Goal: Task Accomplishment & Management: Use online tool/utility

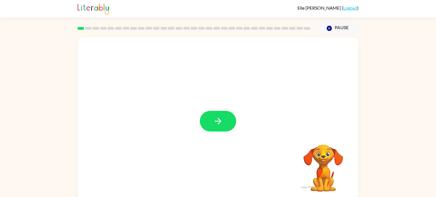
click at [224, 108] on div at bounding box center [217, 118] width 281 height 162
click at [213, 122] on icon "button" at bounding box center [218, 121] width 10 height 10
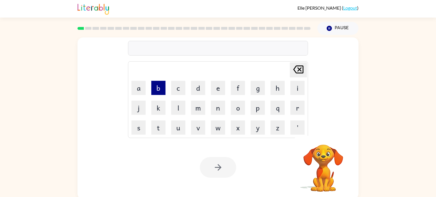
click at [159, 86] on button "b" at bounding box center [158, 88] width 14 height 14
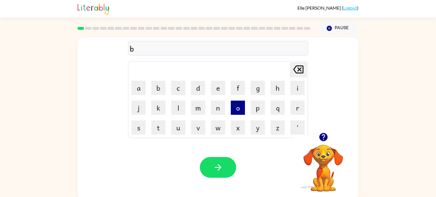
click at [241, 103] on button "o" at bounding box center [238, 108] width 14 height 14
click at [294, 104] on button "r" at bounding box center [297, 108] width 14 height 14
click at [198, 86] on button "d" at bounding box center [198, 88] width 14 height 14
click at [217, 87] on button "e" at bounding box center [218, 88] width 14 height 14
click at [300, 107] on button "r" at bounding box center [297, 108] width 14 height 14
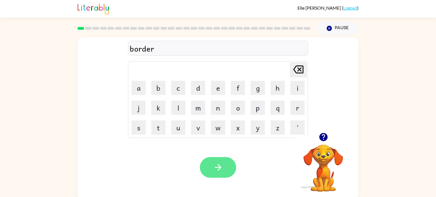
click at [219, 171] on icon "button" at bounding box center [218, 167] width 10 height 10
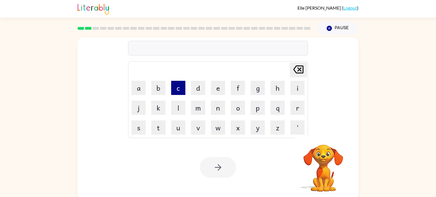
click at [182, 92] on button "c" at bounding box center [178, 88] width 14 height 14
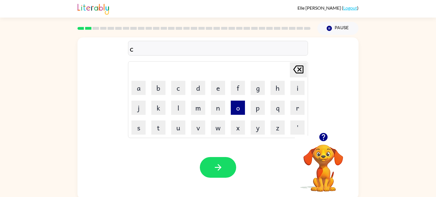
click at [242, 103] on button "o" at bounding box center [238, 108] width 14 height 14
click at [183, 127] on button "u" at bounding box center [178, 128] width 14 height 14
click at [215, 105] on button "n" at bounding box center [218, 108] width 14 height 14
click at [163, 129] on button "t" at bounding box center [158, 128] width 14 height 14
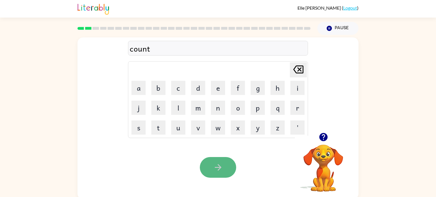
click at [208, 163] on button "button" at bounding box center [218, 167] width 36 height 21
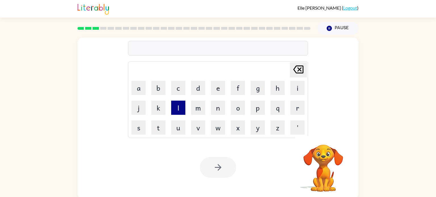
click at [178, 110] on button "l" at bounding box center [178, 108] width 14 height 14
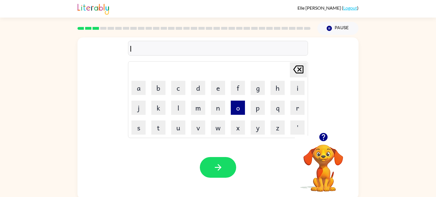
click at [238, 110] on button "o" at bounding box center [238, 108] width 14 height 14
click at [176, 89] on button "c" at bounding box center [178, 88] width 14 height 14
click at [153, 102] on button "k" at bounding box center [158, 108] width 14 height 14
click at [297, 67] on icon "[PERSON_NAME] last character input" at bounding box center [298, 70] width 14 height 14
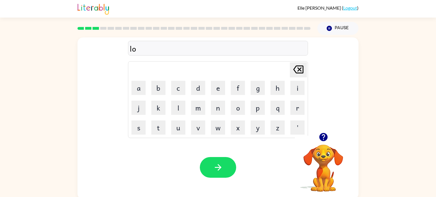
click at [193, 100] on td "m" at bounding box center [197, 107] width 19 height 19
click at [156, 104] on button "k" at bounding box center [158, 108] width 14 height 14
click at [141, 91] on button "a" at bounding box center [138, 88] width 14 height 14
click at [159, 124] on button "t" at bounding box center [158, 128] width 14 height 14
click at [213, 86] on button "e" at bounding box center [218, 88] width 14 height 14
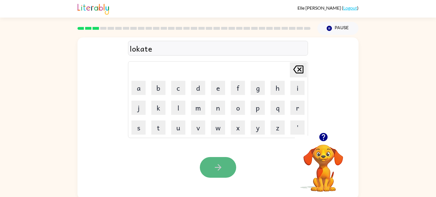
click at [216, 158] on button "button" at bounding box center [218, 167] width 36 height 21
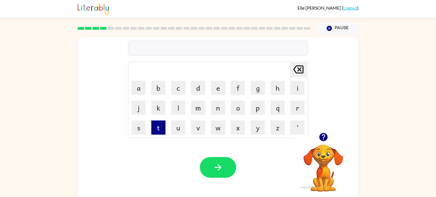
click at [160, 130] on button "t" at bounding box center [158, 128] width 14 height 14
click at [294, 89] on button "i" at bounding box center [297, 88] width 14 height 14
click at [295, 69] on icon "[PERSON_NAME] last character input" at bounding box center [298, 70] width 14 height 14
click at [218, 123] on button "w" at bounding box center [218, 128] width 14 height 14
click at [298, 92] on button "i" at bounding box center [297, 88] width 14 height 14
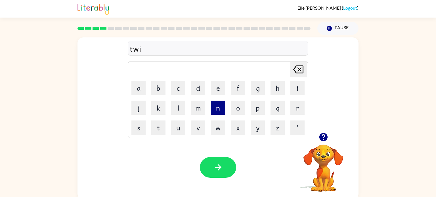
click at [219, 106] on button "n" at bounding box center [218, 108] width 14 height 14
click at [303, 67] on icon "[PERSON_NAME] last character input" at bounding box center [298, 70] width 14 height 14
drag, startPoint x: 222, startPoint y: 169, endPoint x: 226, endPoint y: 178, distance: 9.9
click at [226, 178] on div "Your browser must support playing .mp4 files to use Literably. Please try using…" at bounding box center [217, 168] width 281 height 64
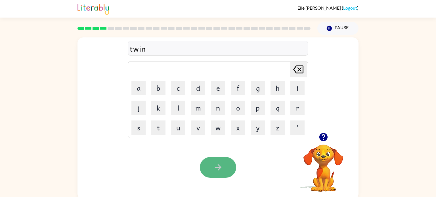
click at [213, 164] on icon "button" at bounding box center [218, 167] width 10 height 10
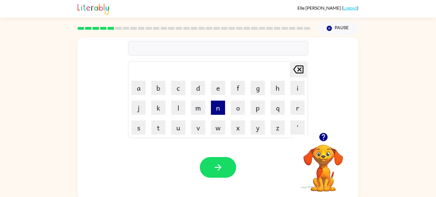
click at [217, 108] on button "n" at bounding box center [218, 108] width 14 height 14
click at [142, 84] on button "a" at bounding box center [138, 88] width 14 height 14
click at [293, 103] on button "r" at bounding box center [297, 108] width 14 height 14
click at [293, 106] on button "r" at bounding box center [297, 108] width 14 height 14
click at [238, 107] on button "o" at bounding box center [238, 108] width 14 height 14
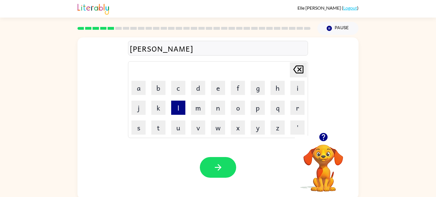
click at [178, 109] on button "l" at bounding box center [178, 108] width 14 height 14
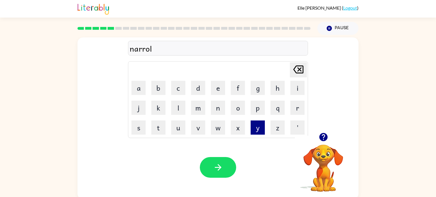
click at [255, 128] on button "y" at bounding box center [257, 128] width 14 height 14
click at [216, 168] on icon "button" at bounding box center [218, 167] width 10 height 10
click at [155, 92] on button "b" at bounding box center [158, 88] width 14 height 14
click at [215, 81] on button "e" at bounding box center [218, 88] width 14 height 14
click at [274, 85] on button "h" at bounding box center [277, 88] width 14 height 14
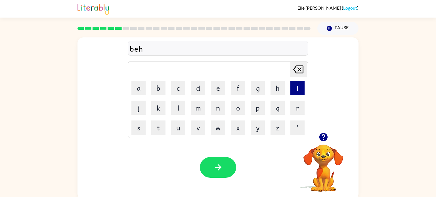
click at [293, 88] on button "i" at bounding box center [297, 88] width 14 height 14
click at [219, 113] on button "n" at bounding box center [218, 108] width 14 height 14
click at [199, 89] on button "d" at bounding box center [198, 88] width 14 height 14
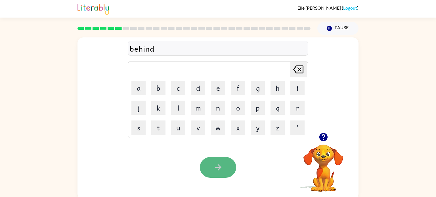
click at [208, 168] on button "button" at bounding box center [218, 167] width 36 height 21
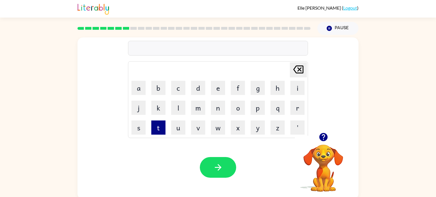
click at [155, 130] on button "t" at bounding box center [158, 128] width 14 height 14
click at [296, 106] on button "r" at bounding box center [297, 108] width 14 height 14
click at [295, 90] on button "i" at bounding box center [297, 88] width 14 height 14
click at [181, 88] on button "c" at bounding box center [178, 88] width 14 height 14
click at [216, 92] on button "e" at bounding box center [218, 88] width 14 height 14
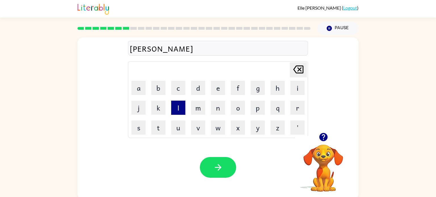
click at [175, 106] on button "l" at bounding box center [178, 108] width 14 height 14
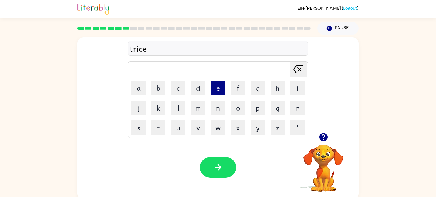
click at [217, 83] on button "e" at bounding box center [218, 88] width 14 height 14
click at [195, 84] on button "d" at bounding box center [198, 88] width 14 height 14
click at [299, 72] on icon "[PERSON_NAME] last character input" at bounding box center [298, 70] width 14 height 14
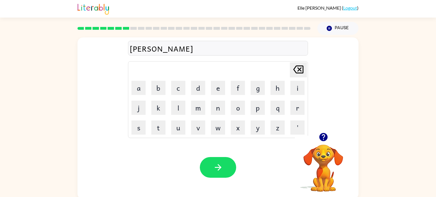
click at [299, 72] on icon "[PERSON_NAME] last character input" at bounding box center [298, 70] width 14 height 14
click at [297, 70] on icon at bounding box center [298, 70] width 10 height 8
click at [161, 104] on button "k" at bounding box center [158, 108] width 14 height 14
click at [219, 89] on button "e" at bounding box center [218, 88] width 14 height 14
click at [182, 106] on button "l" at bounding box center [178, 108] width 14 height 14
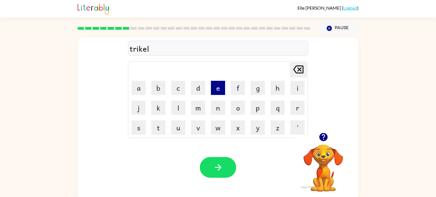
click at [213, 94] on button "e" at bounding box center [218, 88] width 14 height 14
click at [200, 98] on table "[PERSON_NAME] last character input a b c d e f g h i j k l m n o p q r s t u v …" at bounding box center [217, 100] width 179 height 76
click at [199, 90] on button "d" at bounding box center [198, 88] width 14 height 14
click at [212, 170] on button "button" at bounding box center [218, 167] width 36 height 21
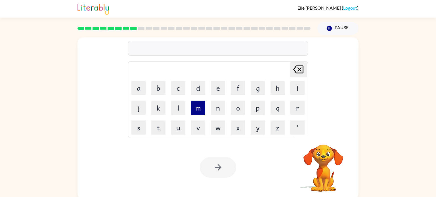
click at [195, 108] on button "m" at bounding box center [198, 108] width 14 height 14
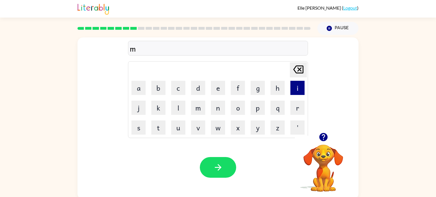
click at [297, 84] on button "i" at bounding box center [297, 88] width 14 height 14
click at [299, 105] on button "r" at bounding box center [297, 108] width 14 height 14
click at [294, 89] on button "i" at bounding box center [297, 88] width 14 height 14
click at [181, 88] on button "c" at bounding box center [178, 88] width 14 height 14
click at [158, 111] on button "k" at bounding box center [158, 108] width 14 height 14
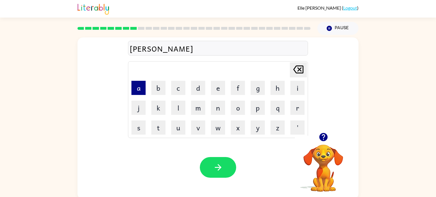
click at [137, 90] on button "a" at bounding box center [138, 88] width 14 height 14
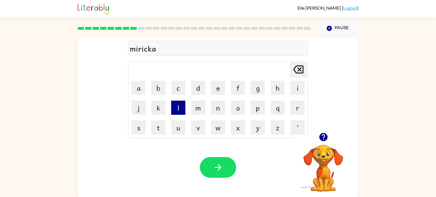
click at [179, 109] on button "l" at bounding box center [178, 108] width 14 height 14
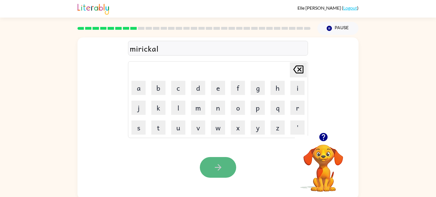
click at [214, 163] on icon "button" at bounding box center [218, 167] width 10 height 10
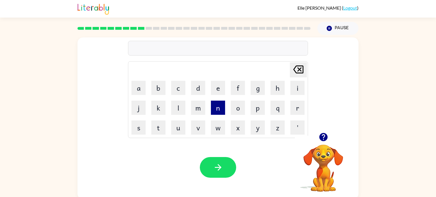
click at [220, 109] on button "n" at bounding box center [218, 108] width 14 height 14
click at [301, 87] on button "i" at bounding box center [297, 88] width 14 height 14
click at [199, 107] on button "m" at bounding box center [198, 108] width 14 height 14
click at [160, 92] on button "b" at bounding box center [158, 88] width 14 height 14
click at [181, 109] on button "l" at bounding box center [178, 108] width 14 height 14
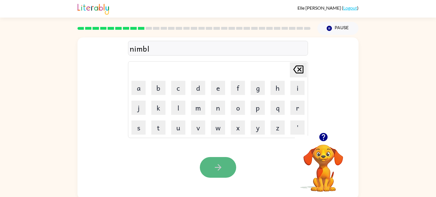
click at [221, 164] on icon "button" at bounding box center [218, 167] width 10 height 10
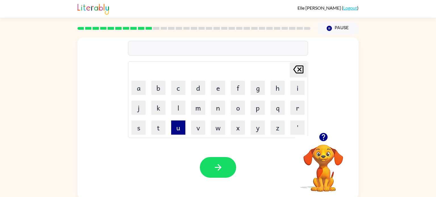
click at [181, 125] on button "u" at bounding box center [178, 128] width 14 height 14
click at [217, 109] on button "n" at bounding box center [218, 108] width 14 height 14
click at [236, 86] on button "f" at bounding box center [238, 88] width 14 height 14
click at [234, 107] on button "o" at bounding box center [238, 108] width 14 height 14
click at [177, 109] on button "l" at bounding box center [178, 108] width 14 height 14
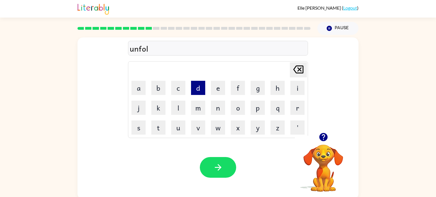
click at [196, 87] on button "d" at bounding box center [198, 88] width 14 height 14
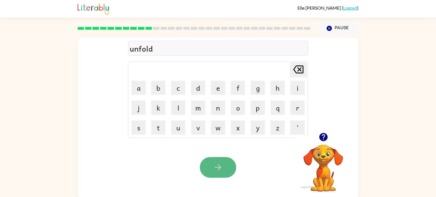
click at [216, 158] on button "button" at bounding box center [218, 167] width 36 height 21
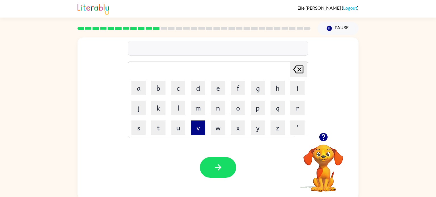
click at [194, 122] on button "v" at bounding box center [198, 128] width 14 height 14
click at [234, 109] on button "o" at bounding box center [238, 108] width 14 height 14
click at [157, 125] on button "t" at bounding box center [158, 128] width 14 height 14
click at [222, 86] on button "e" at bounding box center [218, 88] width 14 height 14
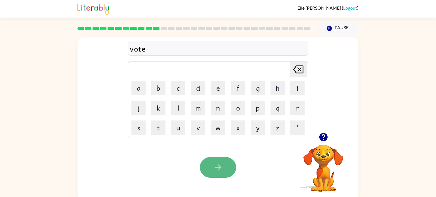
click at [223, 159] on button "button" at bounding box center [218, 167] width 36 height 21
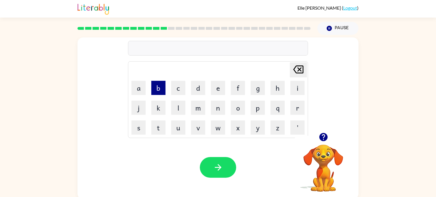
click at [153, 86] on button "b" at bounding box center [158, 88] width 14 height 14
click at [221, 86] on button "e" at bounding box center [218, 88] width 14 height 14
click at [163, 127] on button "t" at bounding box center [158, 128] width 14 height 14
click at [290, 63] on button "[PERSON_NAME] last character input" at bounding box center [298, 69] width 17 height 15
click at [199, 88] on button "d" at bounding box center [198, 88] width 14 height 14
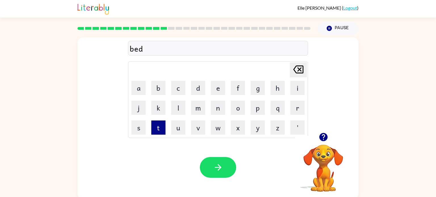
click at [155, 128] on button "t" at bounding box center [158, 128] width 14 height 14
click at [295, 86] on button "i" at bounding box center [297, 88] width 14 height 14
click at [200, 110] on button "m" at bounding box center [198, 108] width 14 height 14
click at [221, 87] on button "e" at bounding box center [218, 88] width 14 height 14
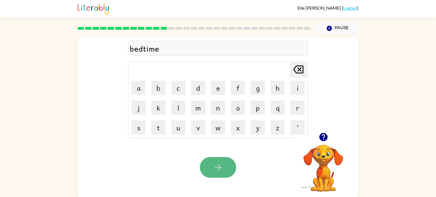
click at [216, 173] on button "button" at bounding box center [218, 167] width 36 height 21
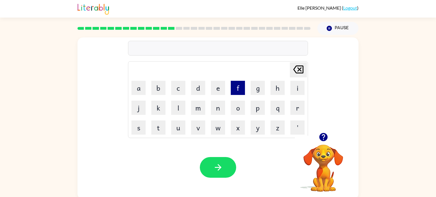
click at [244, 86] on button "f" at bounding box center [238, 88] width 14 height 14
click at [294, 92] on button "i" at bounding box center [297, 88] width 14 height 14
click at [153, 128] on button "t" at bounding box center [158, 128] width 14 height 14
click at [221, 106] on button "n" at bounding box center [218, 108] width 14 height 14
click at [216, 89] on button "e" at bounding box center [218, 88] width 14 height 14
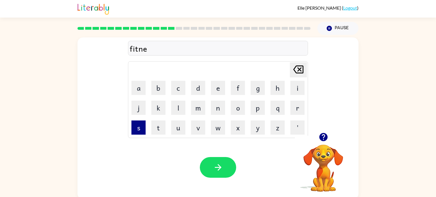
click at [141, 123] on button "s" at bounding box center [138, 128] width 14 height 14
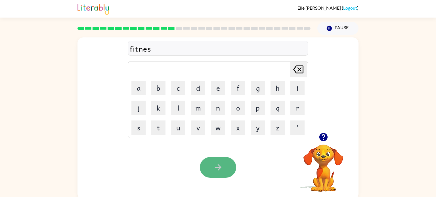
click at [221, 165] on icon "button" at bounding box center [218, 167] width 10 height 10
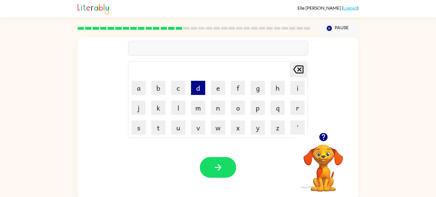
click at [200, 90] on button "d" at bounding box center [198, 88] width 14 height 14
click at [221, 89] on button "e" at bounding box center [218, 88] width 14 height 14
click at [179, 107] on button "l" at bounding box center [178, 108] width 14 height 14
click at [140, 88] on button "a" at bounding box center [138, 88] width 14 height 14
click at [257, 122] on button "y" at bounding box center [257, 128] width 14 height 14
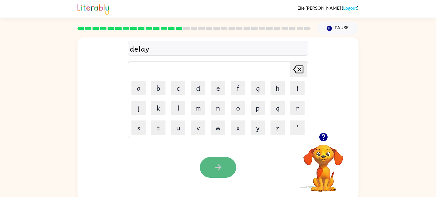
click at [226, 171] on button "button" at bounding box center [218, 167] width 36 height 21
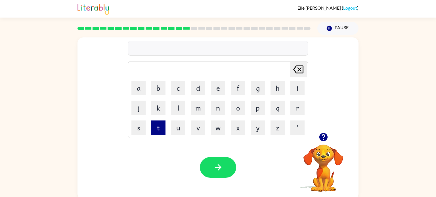
click at [155, 128] on button "t" at bounding box center [158, 128] width 14 height 14
click at [215, 91] on button "e" at bounding box center [218, 88] width 14 height 14
click at [303, 101] on button "r" at bounding box center [297, 108] width 14 height 14
click at [200, 108] on button "m" at bounding box center [198, 108] width 14 height 14
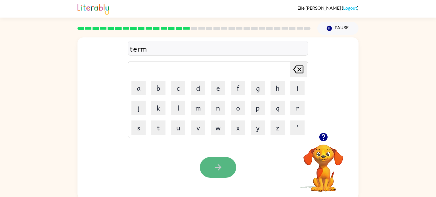
click at [221, 163] on icon "button" at bounding box center [218, 167] width 10 height 10
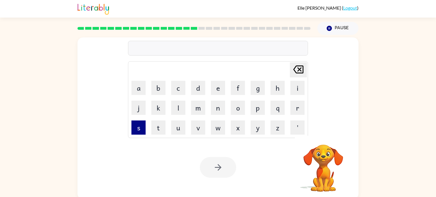
click at [143, 125] on button "s" at bounding box center [138, 128] width 14 height 14
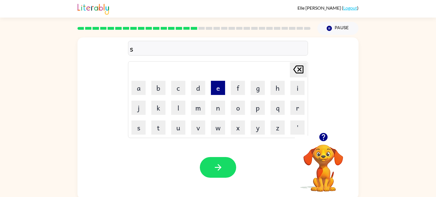
click at [219, 88] on button "e" at bounding box center [218, 88] width 14 height 14
click at [161, 129] on button "t" at bounding box center [158, 128] width 14 height 14
click at [227, 170] on button "button" at bounding box center [218, 167] width 36 height 21
click at [156, 87] on button "b" at bounding box center [158, 88] width 14 height 14
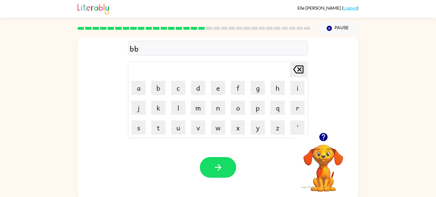
click at [295, 72] on icon at bounding box center [298, 70] width 10 height 8
click at [294, 111] on button "r" at bounding box center [297, 108] width 14 height 14
click at [299, 84] on button "i" at bounding box center [297, 88] width 14 height 14
click at [198, 105] on button "m" at bounding box center [198, 108] width 14 height 14
click at [297, 82] on button "i" at bounding box center [297, 88] width 14 height 14
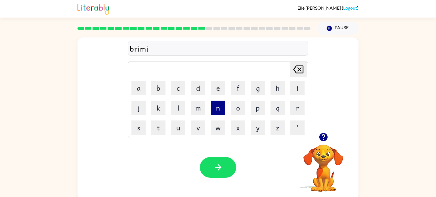
click at [219, 108] on button "n" at bounding box center [218, 108] width 14 height 14
click at [259, 91] on button "g" at bounding box center [257, 88] width 14 height 14
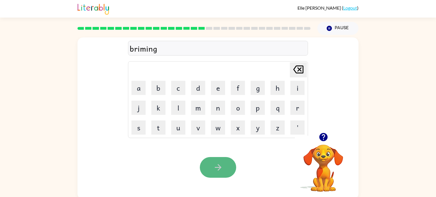
click at [221, 158] on button "button" at bounding box center [218, 167] width 36 height 21
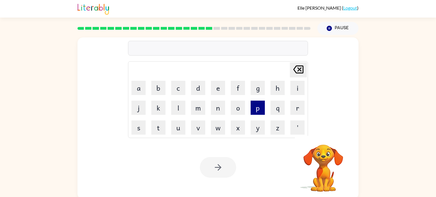
click at [260, 107] on button "p" at bounding box center [257, 108] width 14 height 14
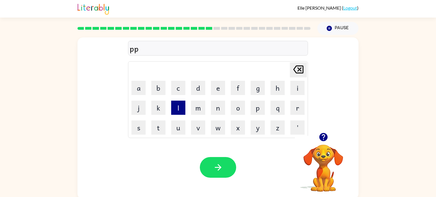
click at [174, 115] on button "l" at bounding box center [178, 108] width 14 height 14
click at [302, 66] on icon at bounding box center [298, 70] width 10 height 8
click at [180, 103] on button "l" at bounding box center [178, 108] width 14 height 14
click at [140, 90] on button "a" at bounding box center [138, 88] width 14 height 14
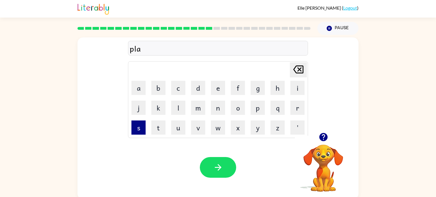
click at [138, 130] on button "s" at bounding box center [138, 128] width 14 height 14
click at [158, 126] on button "t" at bounding box center [158, 128] width 14 height 14
click at [301, 86] on button "i" at bounding box center [297, 88] width 14 height 14
click at [182, 90] on button "c" at bounding box center [178, 88] width 14 height 14
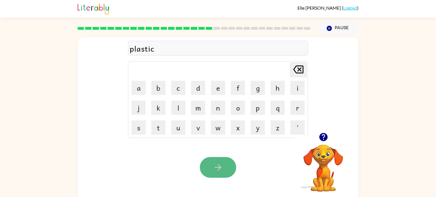
click at [215, 161] on button "button" at bounding box center [218, 167] width 36 height 21
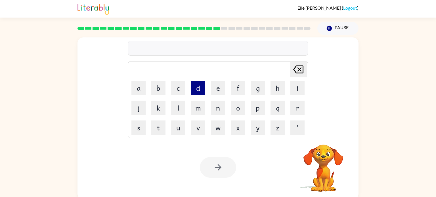
click at [198, 88] on button "d" at bounding box center [198, 88] width 14 height 14
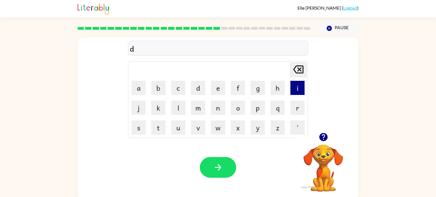
click at [298, 90] on button "i" at bounding box center [297, 88] width 14 height 14
click at [134, 126] on button "s" at bounding box center [138, 128] width 14 height 14
click at [255, 107] on button "p" at bounding box center [257, 108] width 14 height 14
click at [176, 106] on button "l" at bounding box center [178, 108] width 14 height 14
click at [141, 85] on button "a" at bounding box center [138, 88] width 14 height 14
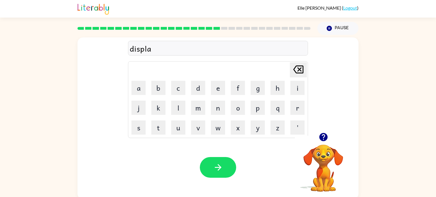
click at [259, 119] on td "y" at bounding box center [257, 127] width 19 height 19
click at [259, 122] on button "y" at bounding box center [257, 128] width 14 height 14
click at [221, 166] on icon "button" at bounding box center [218, 167] width 10 height 10
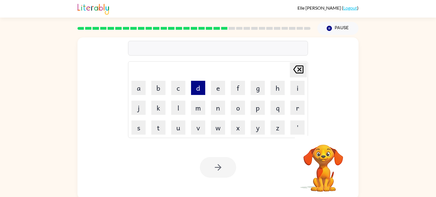
click at [200, 89] on button "d" at bounding box center [198, 88] width 14 height 14
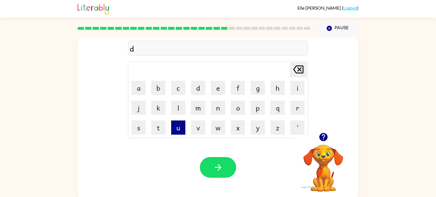
click at [178, 128] on button "u" at bounding box center [178, 128] width 14 height 14
click at [141, 126] on button "s" at bounding box center [138, 128] width 14 height 14
click at [161, 123] on button "t" at bounding box center [158, 128] width 14 height 14
click at [222, 89] on button "e" at bounding box center [218, 88] width 14 height 14
click at [202, 89] on button "d" at bounding box center [198, 88] width 14 height 14
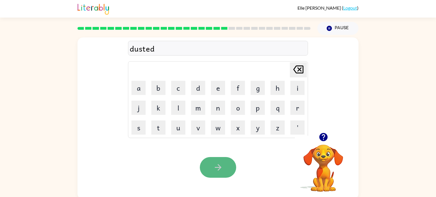
click at [217, 165] on icon "button" at bounding box center [218, 167] width 10 height 10
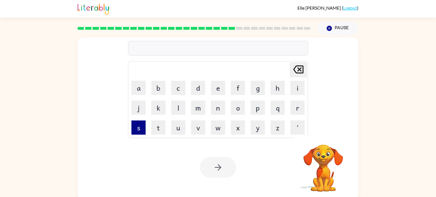
click at [143, 131] on button "s" at bounding box center [138, 128] width 14 height 14
click at [215, 88] on button "e" at bounding box center [218, 88] width 14 height 14
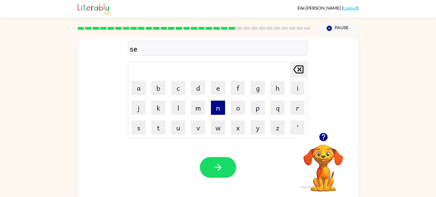
click at [216, 109] on button "n" at bounding box center [218, 108] width 14 height 14
click at [157, 131] on button "t" at bounding box center [158, 128] width 14 height 14
click at [137, 94] on button "a" at bounding box center [138, 88] width 14 height 14
click at [261, 105] on button "p" at bounding box center [257, 108] width 14 height 14
click at [215, 91] on button "e" at bounding box center [218, 88] width 14 height 14
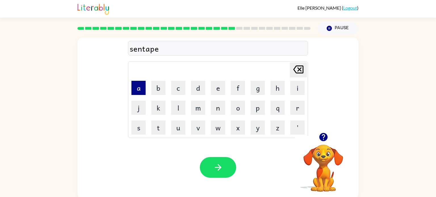
click at [137, 88] on button "a" at bounding box center [138, 88] width 14 height 14
click at [195, 90] on button "d" at bounding box center [198, 88] width 14 height 14
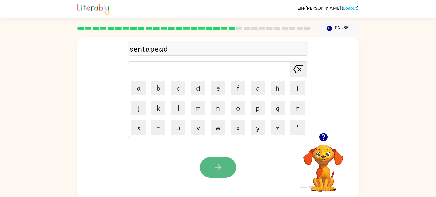
click at [214, 165] on icon "button" at bounding box center [218, 167] width 10 height 10
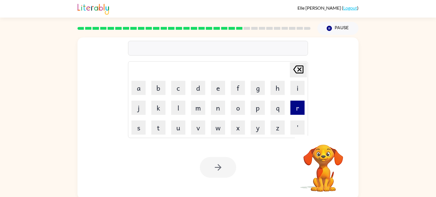
click at [299, 106] on button "r" at bounding box center [297, 108] width 14 height 14
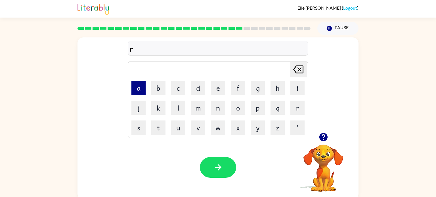
click at [142, 82] on button "a" at bounding box center [138, 88] width 14 height 14
click at [297, 89] on button "i" at bounding box center [297, 88] width 14 height 14
click at [215, 109] on button "n" at bounding box center [218, 108] width 14 height 14
click at [181, 88] on button "c" at bounding box center [178, 88] width 14 height 14
click at [235, 108] on button "o" at bounding box center [238, 108] width 14 height 14
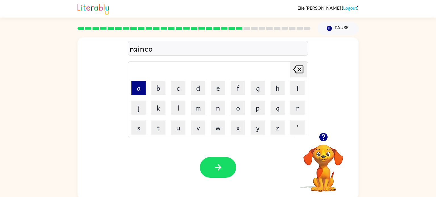
click at [141, 93] on button "a" at bounding box center [138, 88] width 14 height 14
click at [158, 128] on button "t" at bounding box center [158, 128] width 14 height 14
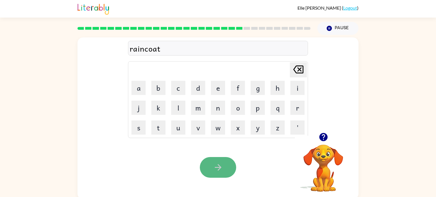
click at [231, 166] on button "button" at bounding box center [218, 167] width 36 height 21
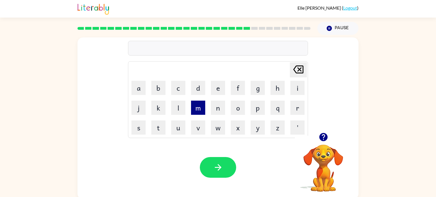
click at [194, 108] on button "m" at bounding box center [198, 108] width 14 height 14
click at [138, 87] on button "a" at bounding box center [138, 88] width 14 height 14
click at [299, 105] on button "r" at bounding box center [297, 108] width 14 height 14
click at [160, 108] on button "k" at bounding box center [158, 108] width 14 height 14
click at [217, 85] on button "e" at bounding box center [218, 88] width 14 height 14
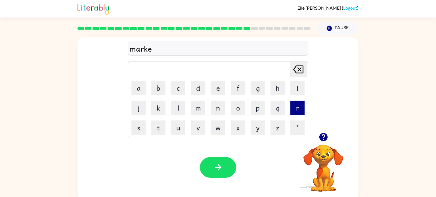
click at [296, 107] on button "r" at bounding box center [297, 108] width 14 height 14
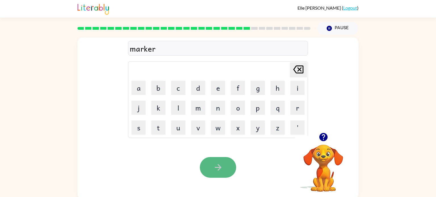
click at [224, 161] on button "button" at bounding box center [218, 167] width 36 height 21
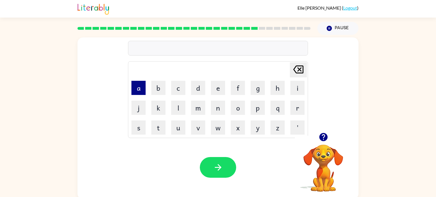
click at [139, 91] on button "a" at bounding box center [138, 88] width 14 height 14
click at [199, 91] on button "d" at bounding box center [198, 88] width 14 height 14
click at [198, 129] on button "v" at bounding box center [198, 128] width 14 height 14
click at [141, 86] on button "a" at bounding box center [138, 88] width 14 height 14
click at [221, 111] on button "n" at bounding box center [218, 108] width 14 height 14
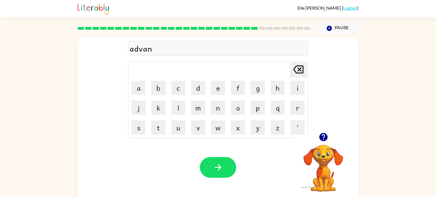
drag, startPoint x: 140, startPoint y: 128, endPoint x: 128, endPoint y: 100, distance: 29.9
click at [128, 100] on div "advan [PERSON_NAME] last character input a b c d e f g h i j k l m n o p q r s …" at bounding box center [217, 84] width 281 height 95
click at [296, 84] on button "i" at bounding box center [297, 88] width 14 height 14
click at [210, 111] on td "n" at bounding box center [217, 107] width 19 height 19
click at [219, 108] on button "n" at bounding box center [218, 108] width 14 height 14
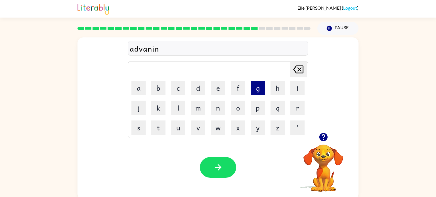
click at [255, 88] on button "g" at bounding box center [257, 88] width 14 height 14
click at [220, 172] on icon "button" at bounding box center [218, 167] width 10 height 10
click at [262, 89] on button "g" at bounding box center [257, 88] width 14 height 14
click at [231, 105] on button "o" at bounding box center [238, 108] width 14 height 14
click at [157, 91] on button "b" at bounding box center [158, 88] width 14 height 14
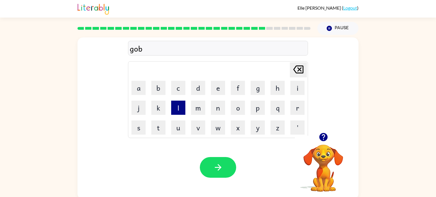
click at [183, 107] on button "l" at bounding box center [178, 108] width 14 height 14
click at [291, 91] on button "i" at bounding box center [297, 88] width 14 height 14
click at [219, 105] on button "n" at bounding box center [218, 108] width 14 height 14
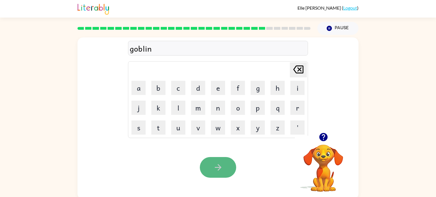
click at [222, 164] on icon "button" at bounding box center [218, 167] width 10 height 10
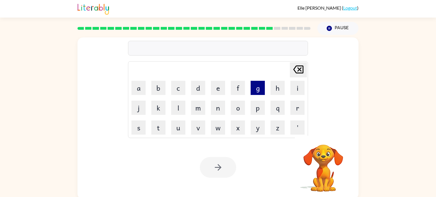
click at [258, 89] on button "g" at bounding box center [257, 88] width 14 height 14
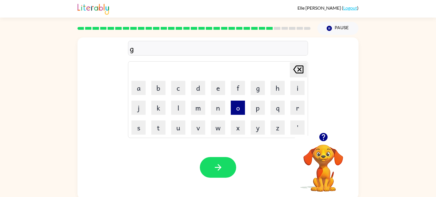
click at [236, 110] on button "o" at bounding box center [238, 108] width 14 height 14
click at [200, 130] on button "v" at bounding box center [198, 128] width 14 height 14
click at [220, 84] on button "e" at bounding box center [218, 88] width 14 height 14
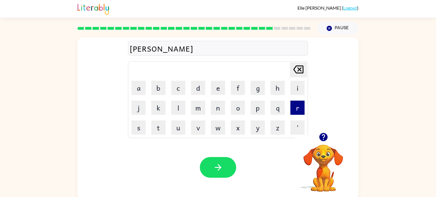
click at [292, 109] on button "r" at bounding box center [297, 108] width 14 height 14
click at [200, 105] on button "m" at bounding box center [198, 108] width 14 height 14
click at [215, 90] on button "e" at bounding box center [218, 88] width 14 height 14
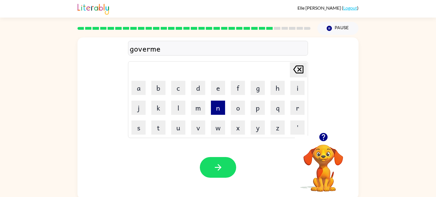
click at [218, 111] on button "n" at bounding box center [218, 108] width 14 height 14
click at [154, 122] on button "t" at bounding box center [158, 128] width 14 height 14
click at [189, 114] on td "m" at bounding box center [197, 107] width 19 height 19
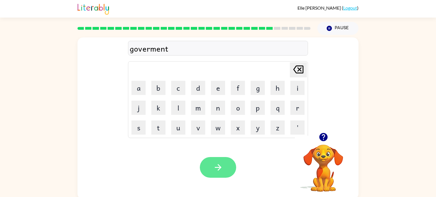
click at [219, 164] on icon "button" at bounding box center [218, 167] width 10 height 10
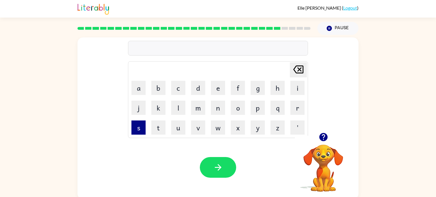
click at [141, 130] on button "s" at bounding box center [138, 128] width 14 height 14
click at [160, 128] on button "t" at bounding box center [158, 128] width 14 height 14
click at [300, 108] on button "r" at bounding box center [297, 108] width 14 height 14
click at [140, 88] on button "a" at bounding box center [138, 88] width 14 height 14
click at [291, 92] on button "i" at bounding box center [297, 88] width 14 height 14
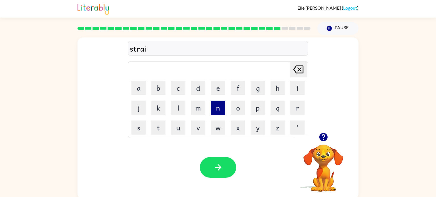
click at [213, 110] on button "n" at bounding box center [218, 108] width 14 height 14
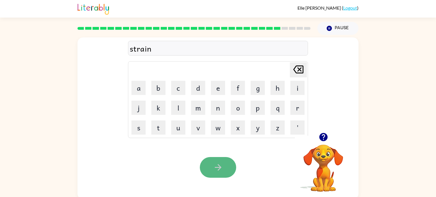
click at [217, 166] on icon "button" at bounding box center [218, 167] width 10 height 10
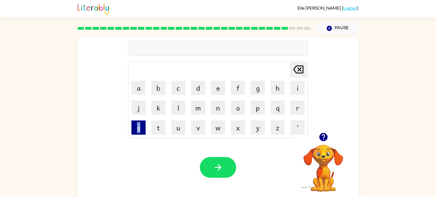
click at [79, 131] on div "[PERSON_NAME] last character input a b c d e f g h i j k l m n o p q r s t u v …" at bounding box center [217, 84] width 281 height 95
click at [139, 128] on button "s" at bounding box center [138, 128] width 14 height 14
click at [271, 93] on button "h" at bounding box center [277, 88] width 14 height 14
click at [140, 89] on button "a" at bounding box center [138, 88] width 14 height 14
click at [254, 112] on button "p" at bounding box center [257, 108] width 14 height 14
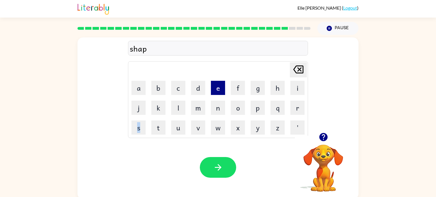
click at [217, 90] on button "e" at bounding box center [218, 88] width 14 height 14
click at [219, 172] on icon "button" at bounding box center [218, 167] width 10 height 10
click at [220, 91] on button "e" at bounding box center [218, 88] width 14 height 14
click at [200, 107] on button "m" at bounding box center [198, 108] width 14 height 14
click at [239, 127] on button "x" at bounding box center [238, 128] width 14 height 14
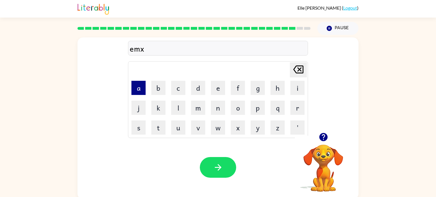
click at [139, 89] on button "a" at bounding box center [138, 88] width 14 height 14
click at [294, 69] on icon "[PERSON_NAME] last character input" at bounding box center [298, 70] width 14 height 14
click at [237, 128] on button "x" at bounding box center [238, 128] width 14 height 14
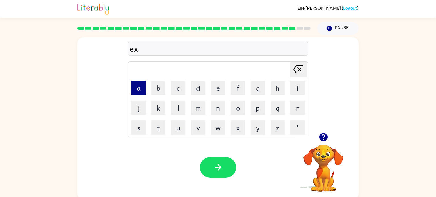
click at [136, 85] on button "a" at bounding box center [138, 88] width 14 height 14
click at [173, 104] on button "l" at bounding box center [178, 108] width 14 height 14
click at [221, 102] on button "n" at bounding box center [218, 108] width 14 height 14
click at [154, 129] on button "t" at bounding box center [158, 128] width 14 height 14
click at [204, 158] on div at bounding box center [218, 167] width 36 height 21
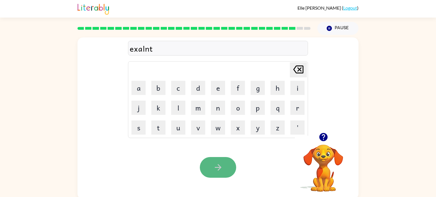
click at [204, 158] on button "button" at bounding box center [218, 167] width 36 height 21
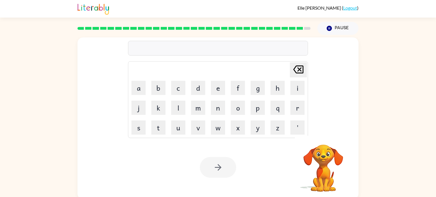
click at [204, 158] on div at bounding box center [218, 167] width 36 height 21
click at [142, 116] on td "j" at bounding box center [138, 107] width 19 height 19
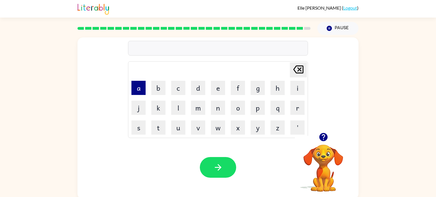
click at [142, 84] on button "a" at bounding box center [138, 88] width 14 height 14
click at [290, 73] on button "[PERSON_NAME] last character input" at bounding box center [298, 69] width 17 height 15
click at [139, 108] on button "j" at bounding box center [138, 108] width 14 height 14
click at [140, 86] on button "a" at bounding box center [138, 88] width 14 height 14
click at [216, 125] on button "w" at bounding box center [218, 128] width 14 height 14
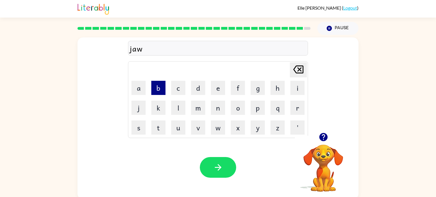
click at [154, 88] on button "b" at bounding box center [158, 88] width 14 height 14
click at [296, 105] on button "r" at bounding box center [297, 108] width 14 height 14
click at [142, 86] on button "a" at bounding box center [138, 88] width 14 height 14
click at [179, 93] on button "c" at bounding box center [178, 88] width 14 height 14
click at [159, 107] on button "k" at bounding box center [158, 108] width 14 height 14
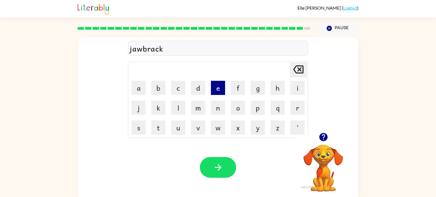
click at [219, 86] on button "e" at bounding box center [218, 88] width 14 height 14
click at [292, 109] on button "r" at bounding box center [297, 108] width 14 height 14
click at [223, 160] on button "button" at bounding box center [218, 167] width 36 height 21
